Goal: Book appointment/travel/reservation

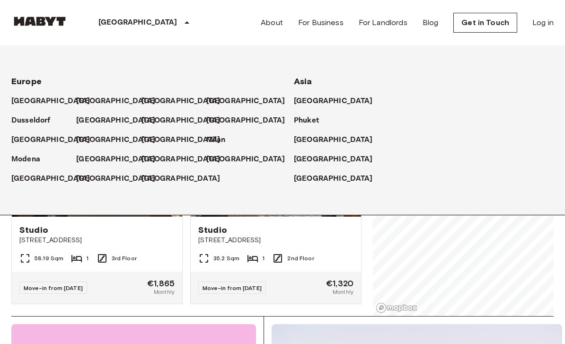
click at [86, 100] on p "[GEOGRAPHIC_DATA]" at bounding box center [115, 101] width 79 height 11
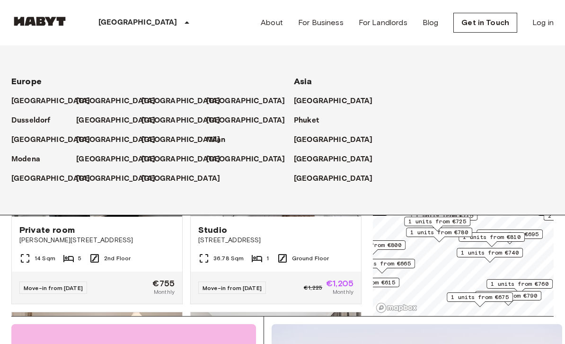
click at [181, 19] on icon at bounding box center [186, 22] width 11 height 11
click at [172, 35] on div "[GEOGRAPHIC_DATA] [GEOGRAPHIC_DATA] [GEOGRAPHIC_DATA] [GEOGRAPHIC_DATA] [GEOGRA…" at bounding box center [282, 22] width 542 height 45
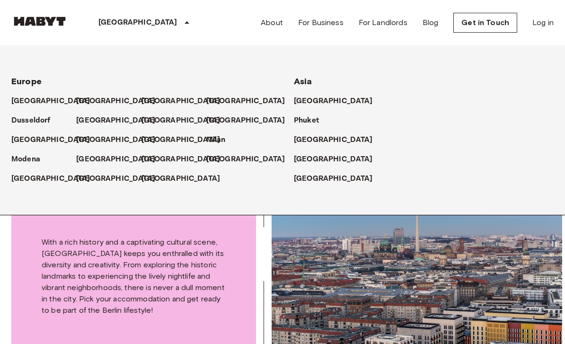
scroll to position [269, 0]
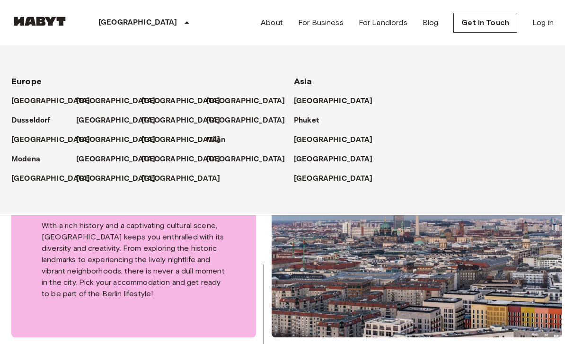
click at [181, 26] on icon at bounding box center [186, 22] width 11 height 11
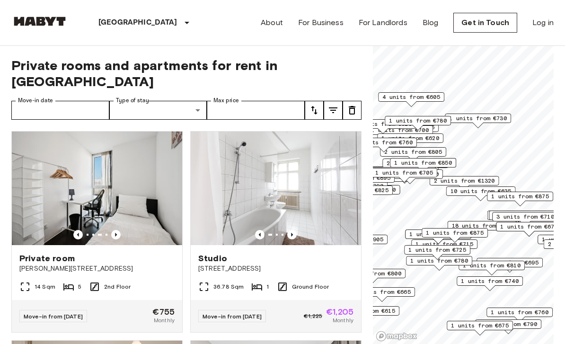
scroll to position [0, 0]
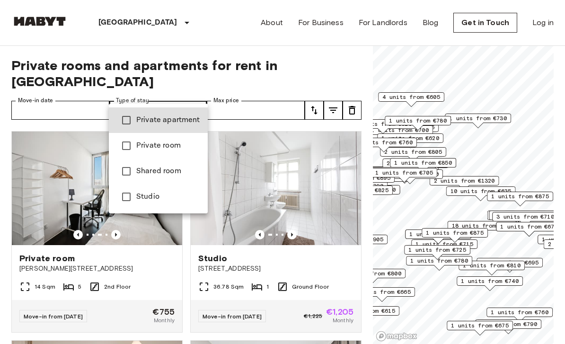
type input "******"
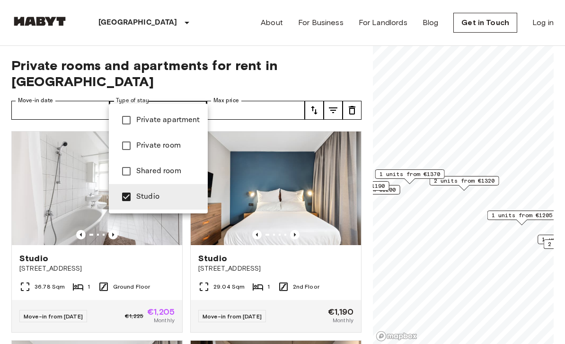
click at [93, 54] on div at bounding box center [282, 172] width 565 height 344
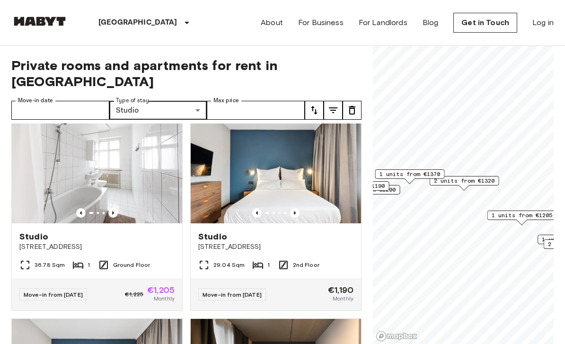
scroll to position [20, 0]
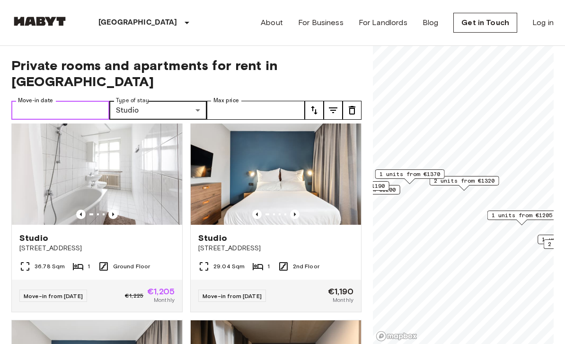
click at [31, 101] on input "Move-in date" at bounding box center [60, 110] width 98 height 19
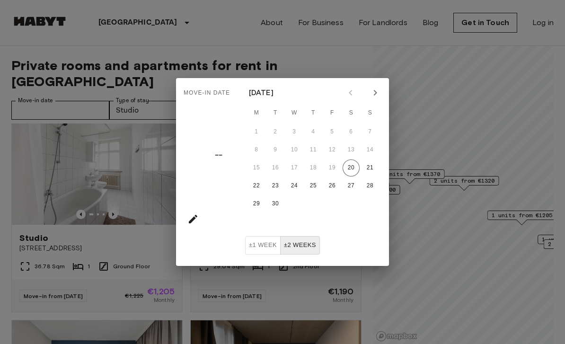
click at [92, 49] on div "Move-in date –– [DATE] M T W T F S S 1 2 3 4 5 6 7 8 9 10 11 12 13 14 15 16 17 …" at bounding box center [282, 172] width 565 height 344
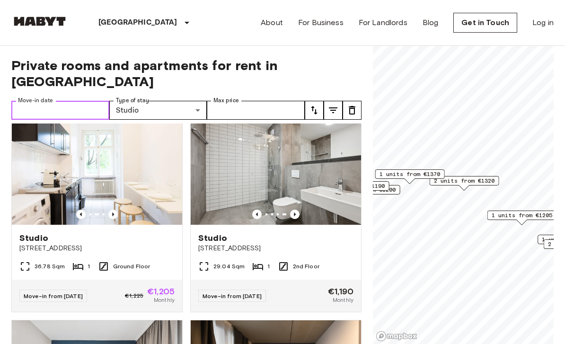
click at [107, 177] on img at bounding box center [97, 168] width 170 height 114
